Goal: Information Seeking & Learning: Find specific page/section

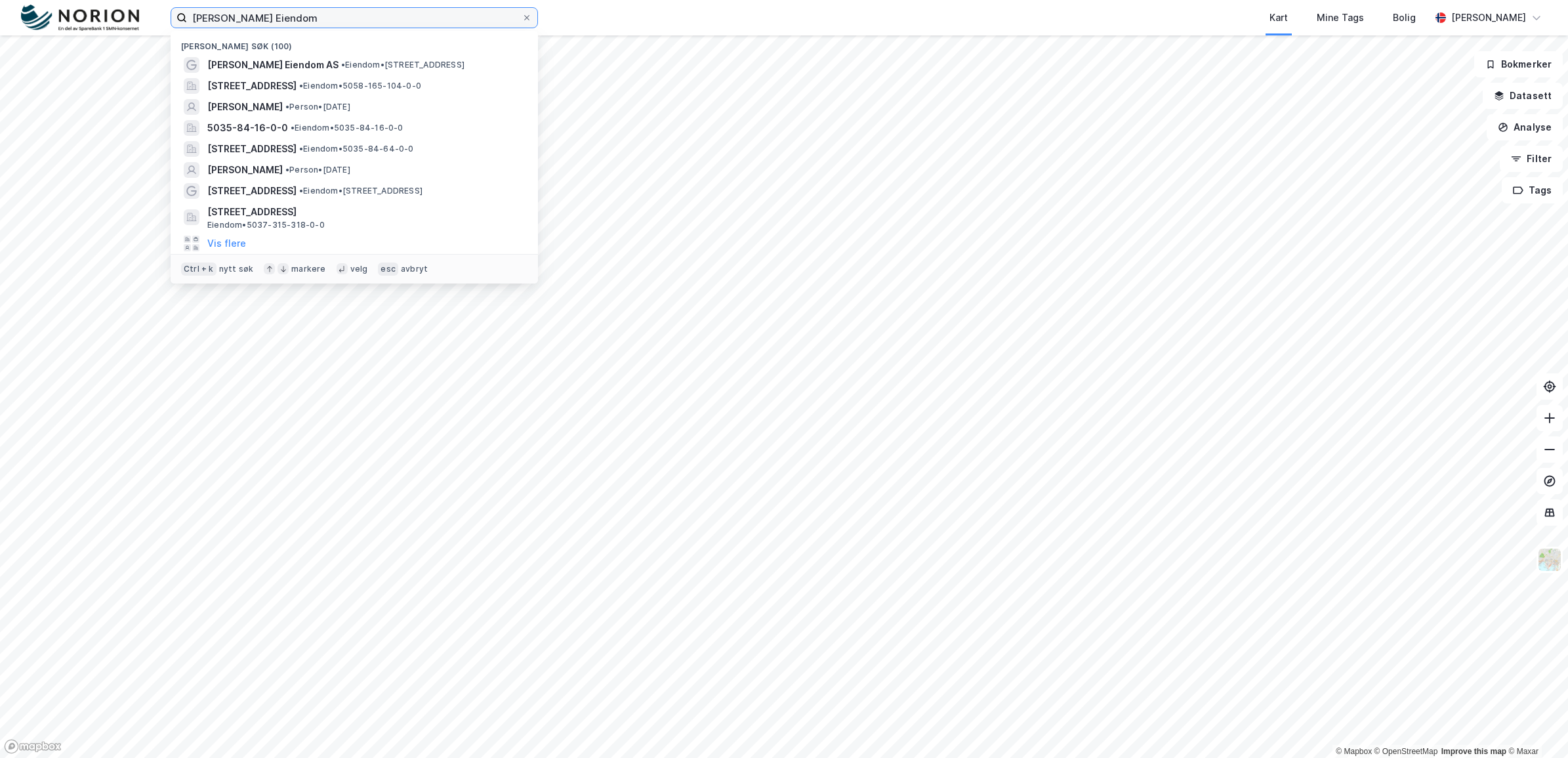
drag, startPoint x: 262, startPoint y: 22, endPoint x: 172, endPoint y: 15, distance: 90.3
click at [172, 15] on label "[PERSON_NAME] Eiendom" at bounding box center [354, 18] width 368 height 21
type input "Støren"
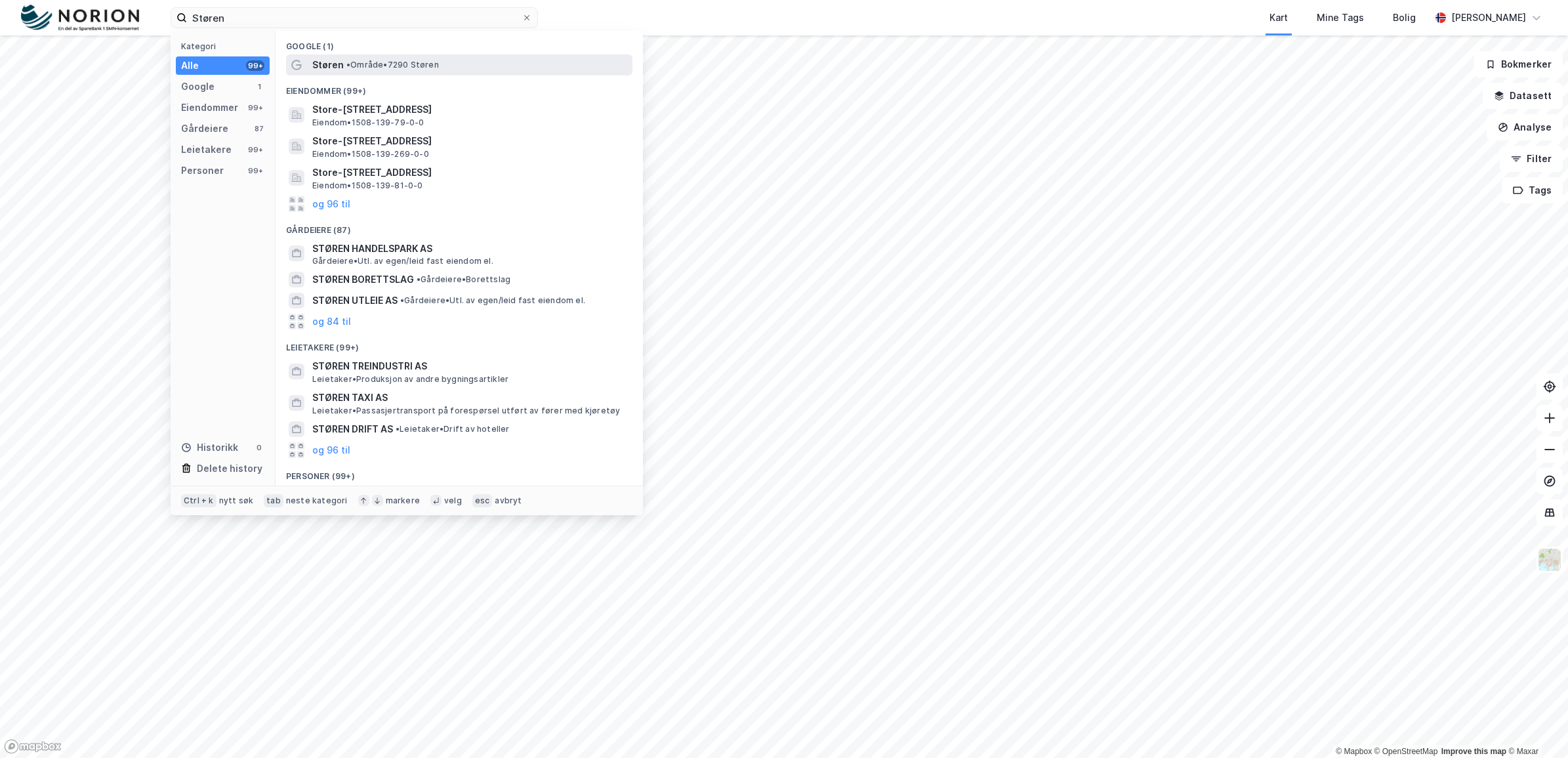
click at [374, 60] on span "• Område • [GEOGRAPHIC_DATA]" at bounding box center [393, 65] width 93 height 10
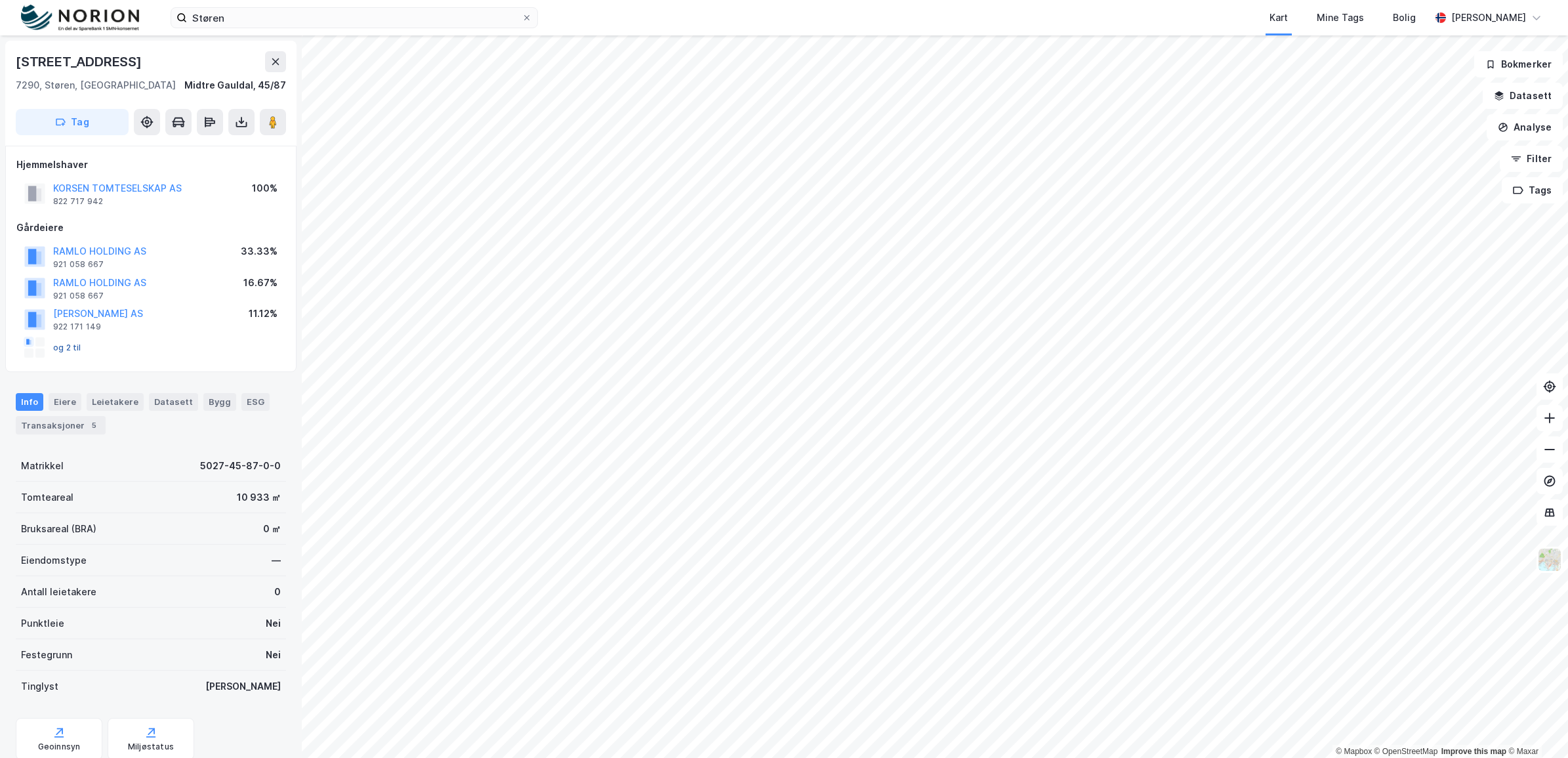
click at [0, 0] on button "og 2 til" at bounding box center [0, 0] width 0 height 0
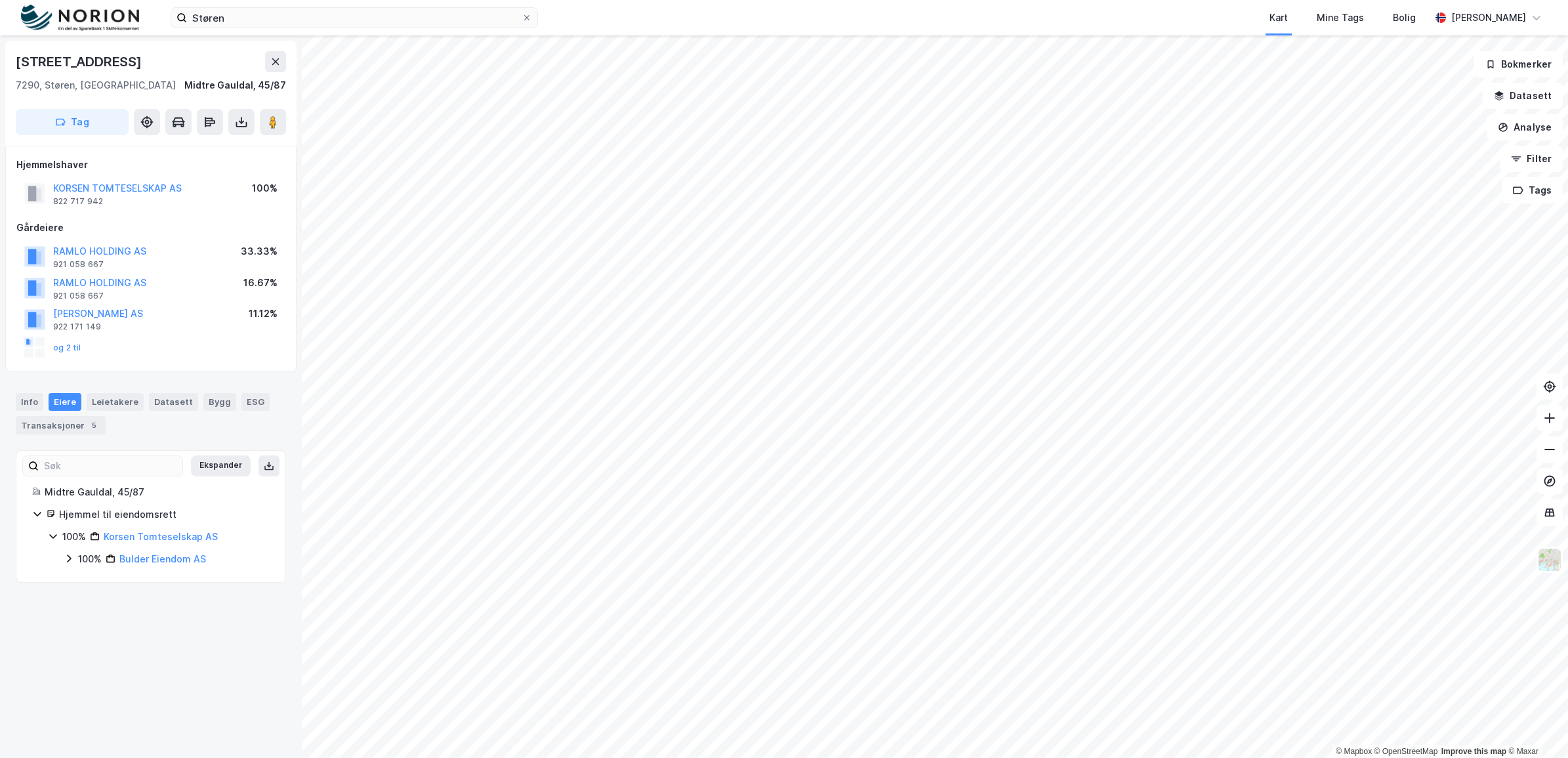
click at [70, 563] on icon at bounding box center [68, 558] width 10 height 10
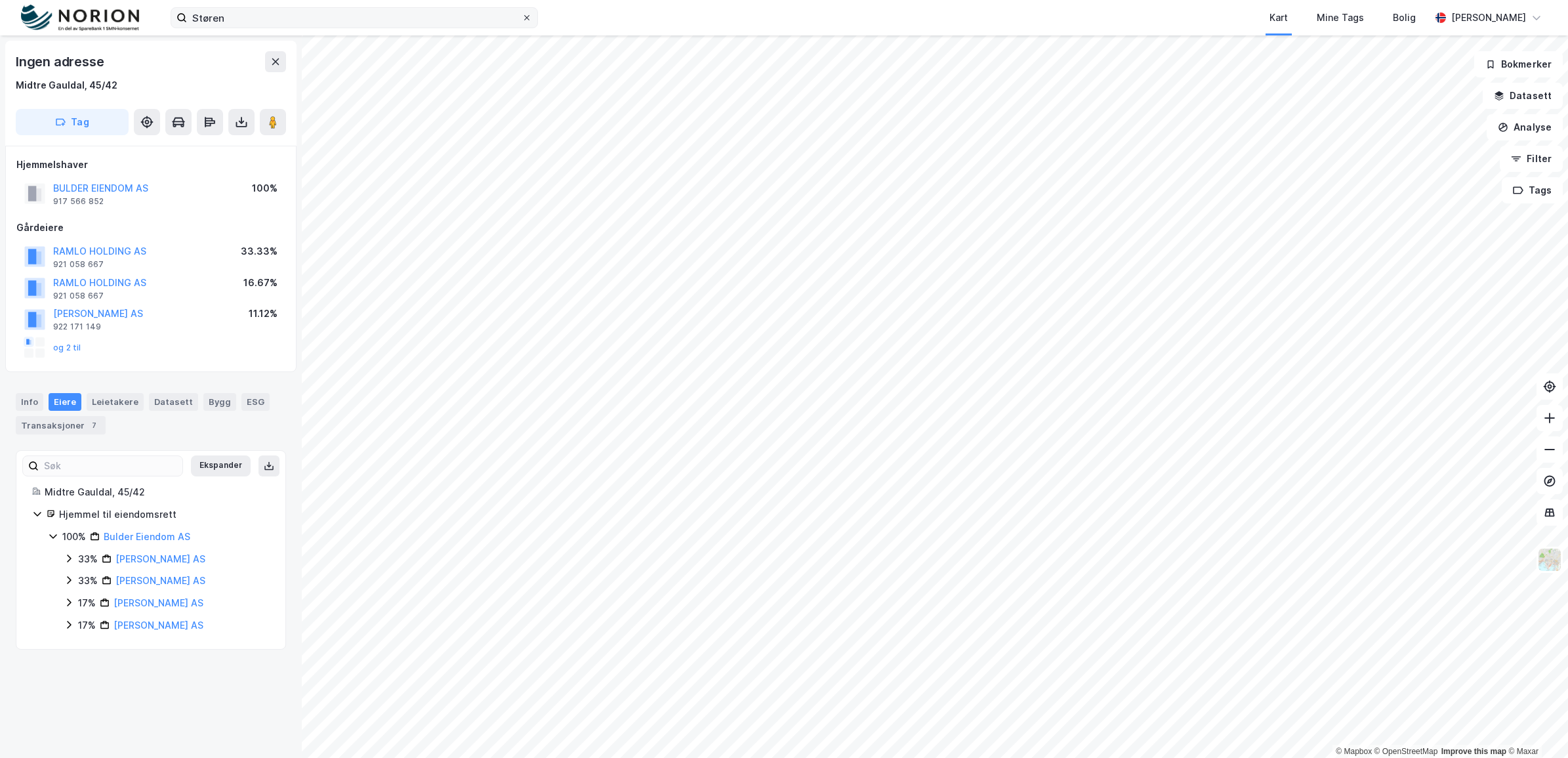
click at [527, 20] on icon at bounding box center [527, 18] width 8 height 8
click at [522, 20] on input "Støren" at bounding box center [354, 18] width 334 height 20
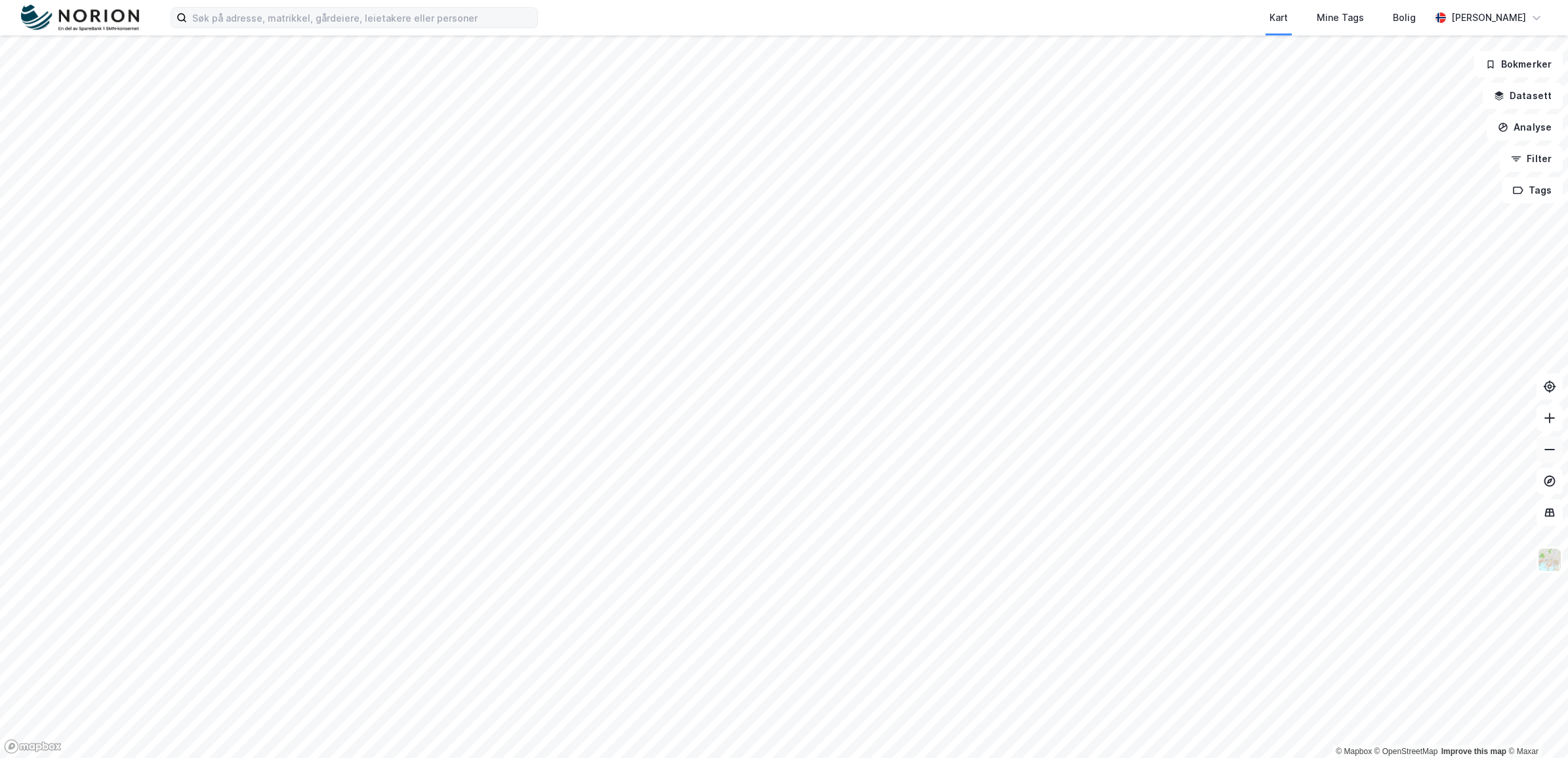
click at [1552, 444] on icon at bounding box center [1549, 449] width 13 height 13
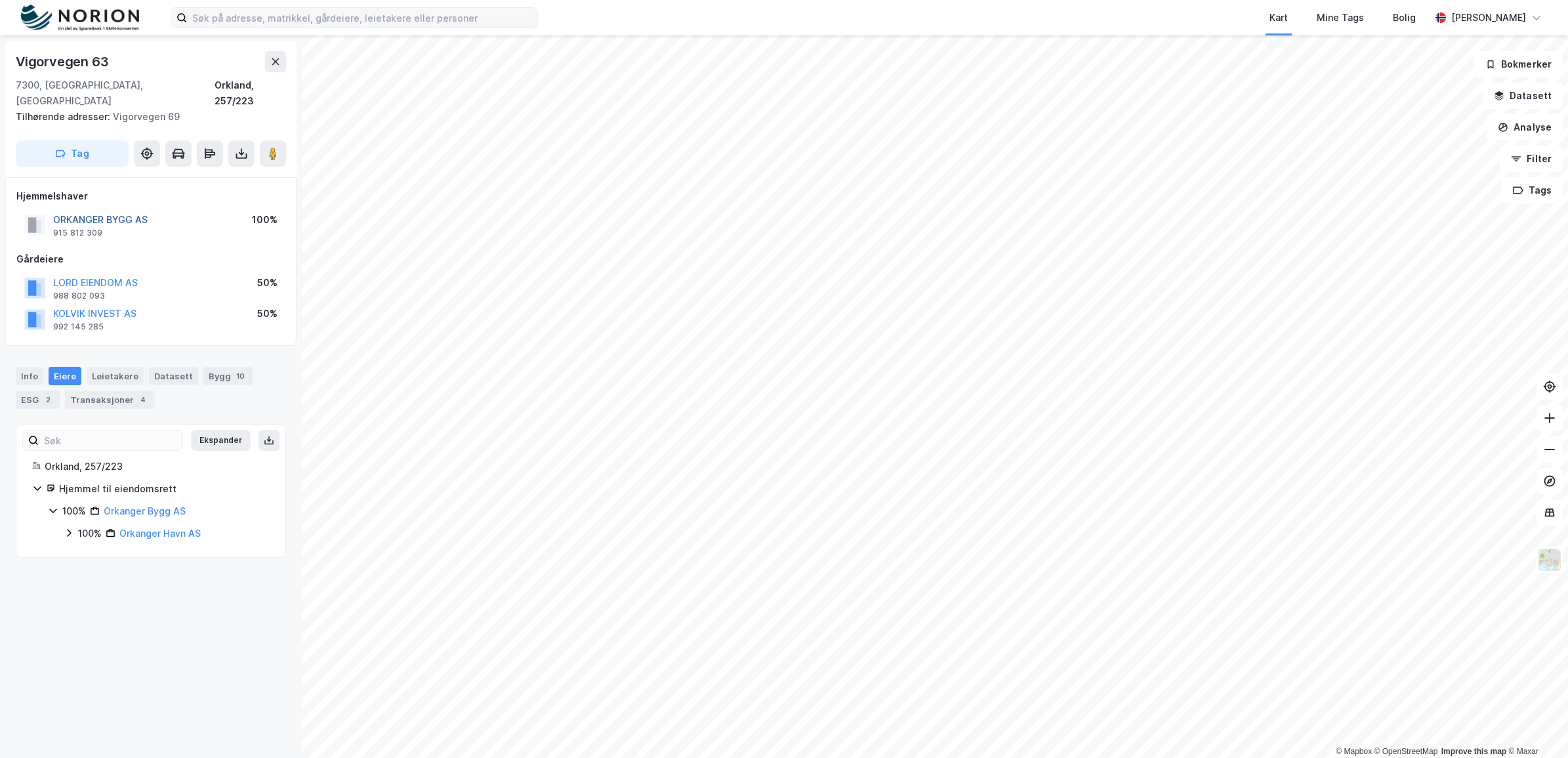
click at [0, 0] on button "ORKANGER BYGG AS" at bounding box center [0, 0] width 0 height 0
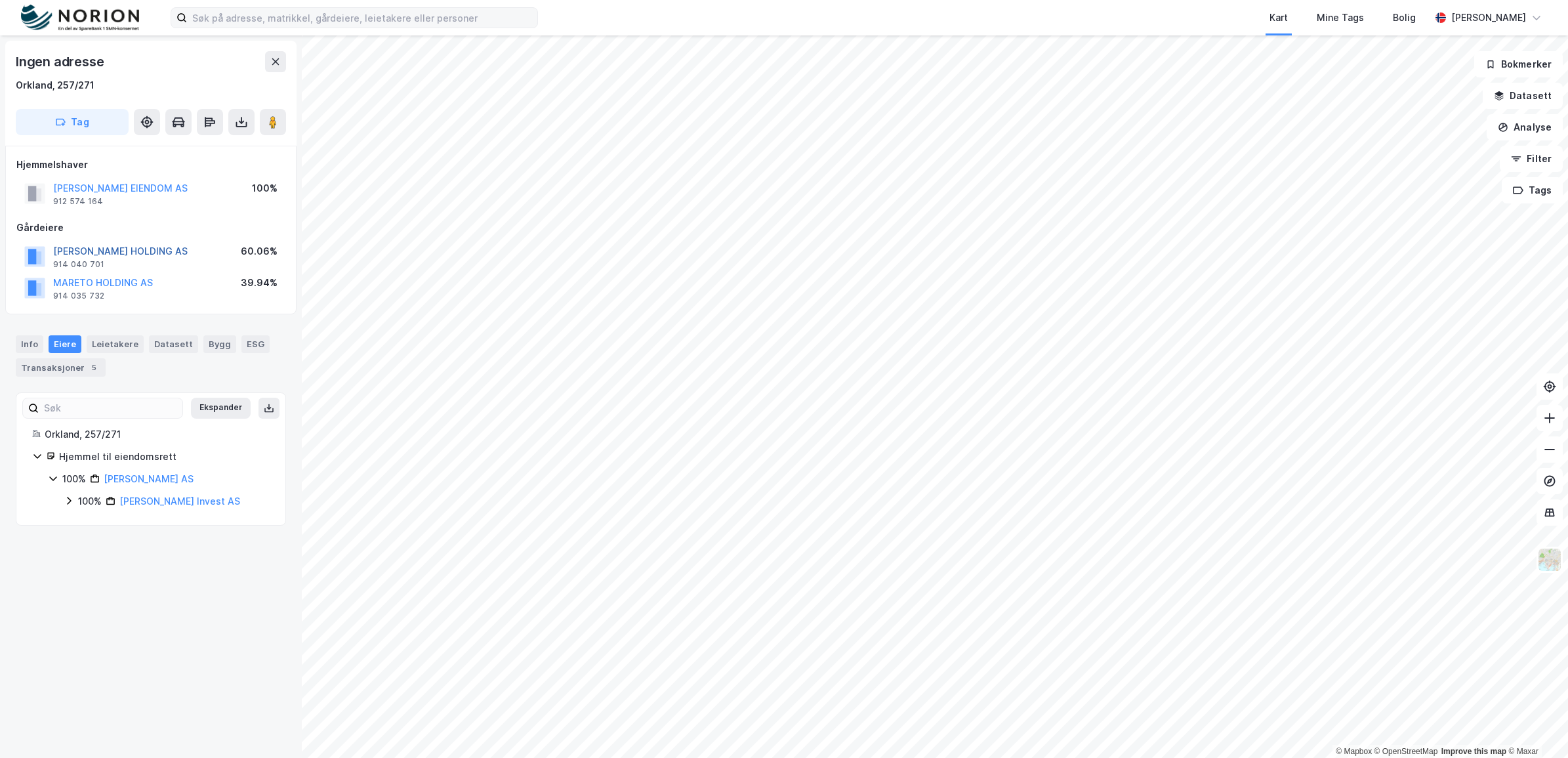
click at [0, 0] on button "[PERSON_NAME] HOLDING AS" at bounding box center [0, 0] width 0 height 0
